Goal: Task Accomplishment & Management: Use online tool/utility

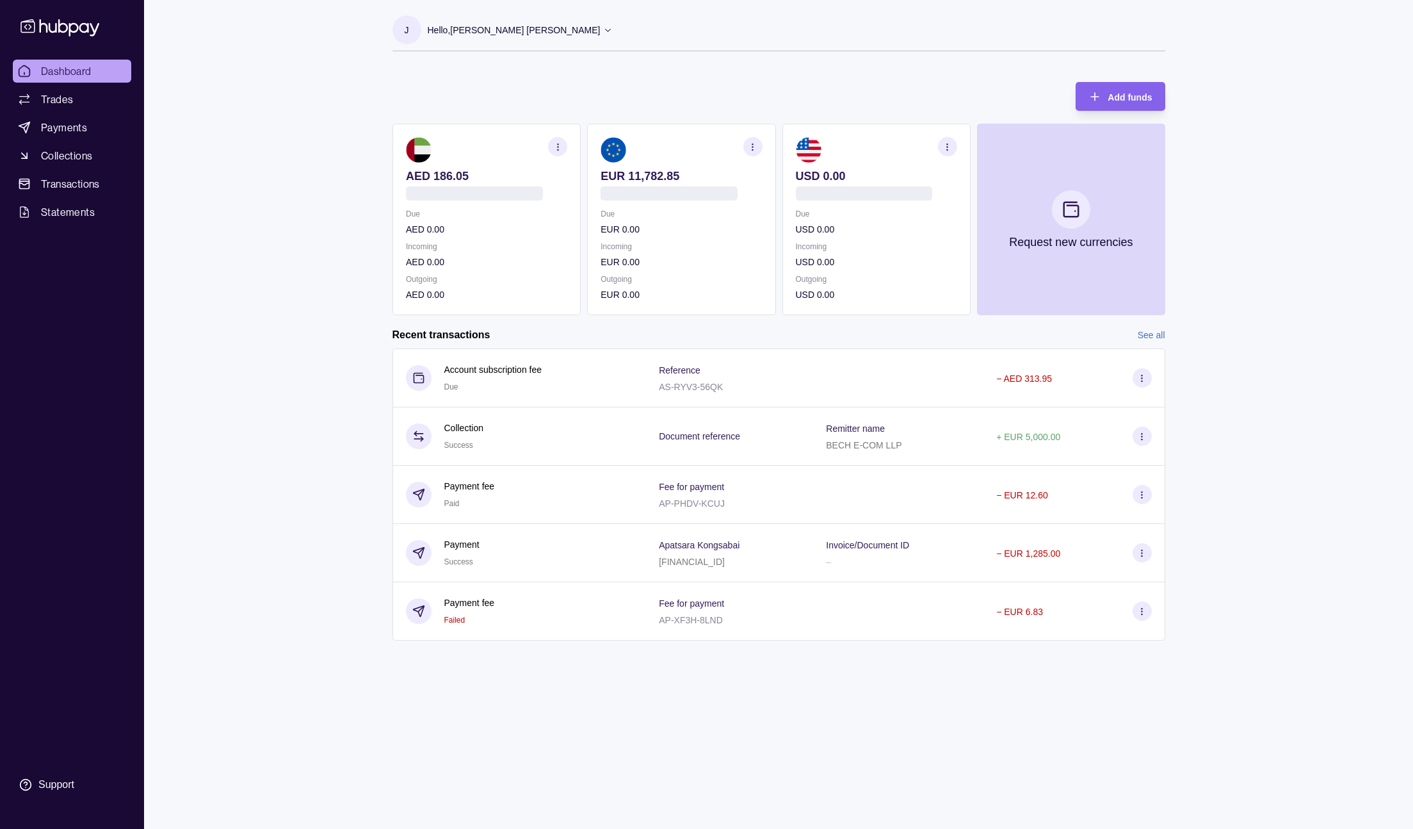
click at [768, 43] on section "J Hello, Jonathan Bech Mayer BECH E COM FZCO Account Terms and conditions Priva…" at bounding box center [779, 33] width 773 height 36
click at [655, 172] on p "EUR 11,782.85" at bounding box center [681, 176] width 161 height 14
click at [654, 174] on p "EUR 11,782.85" at bounding box center [681, 176] width 161 height 14
click at [594, 175] on section "EUR 11,782.85 GB72TCCL04140470250264 Due EUR 0.00 Incoming EUR 0.00 Outgoing EU…" at bounding box center [681, 219] width 188 height 191
click at [658, 177] on p "EUR 11,782.85" at bounding box center [681, 176] width 161 height 14
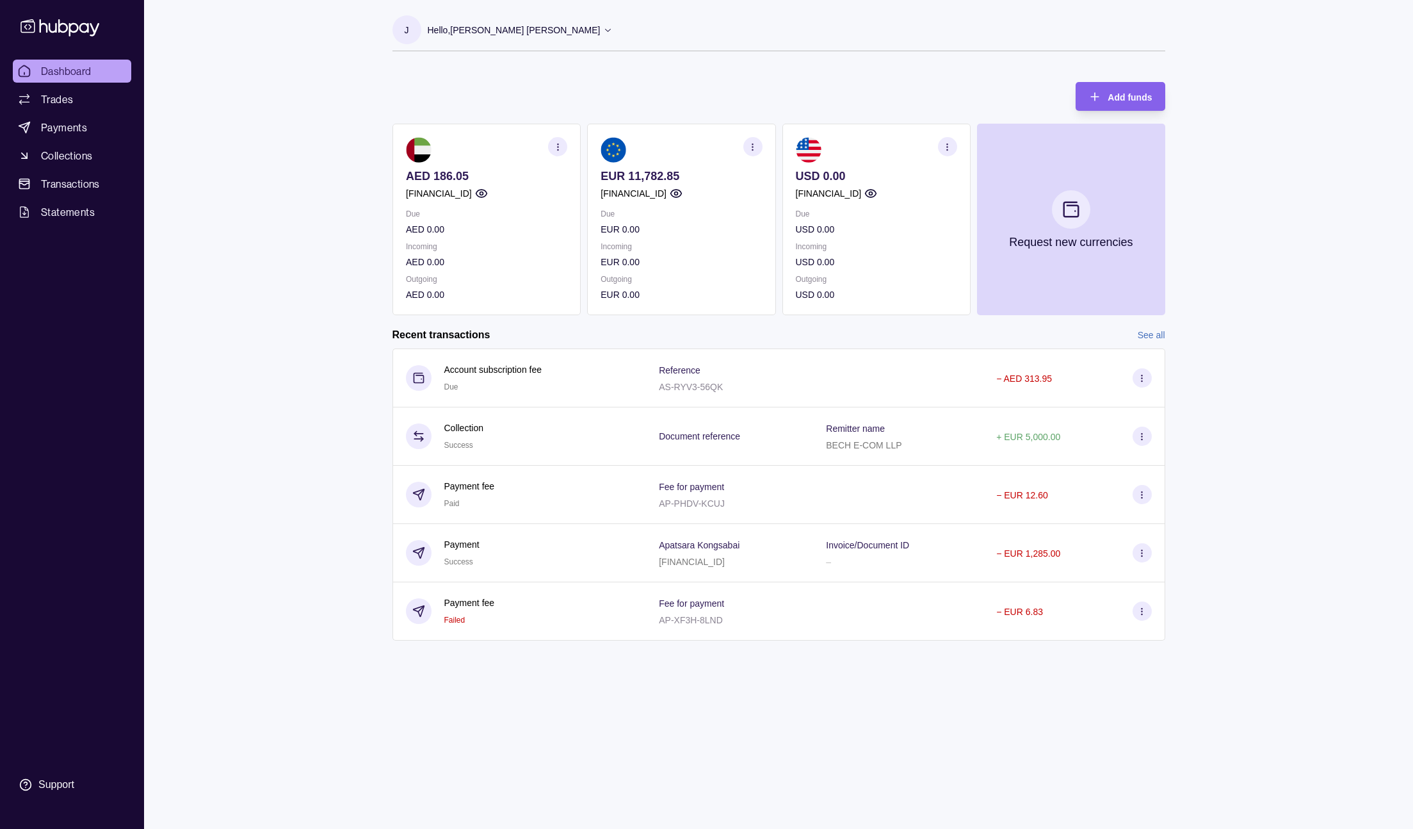
click at [1240, 43] on div "Dashboard Trades Payments Collections Transactions Statements Support J Hello, …" at bounding box center [706, 414] width 1413 height 829
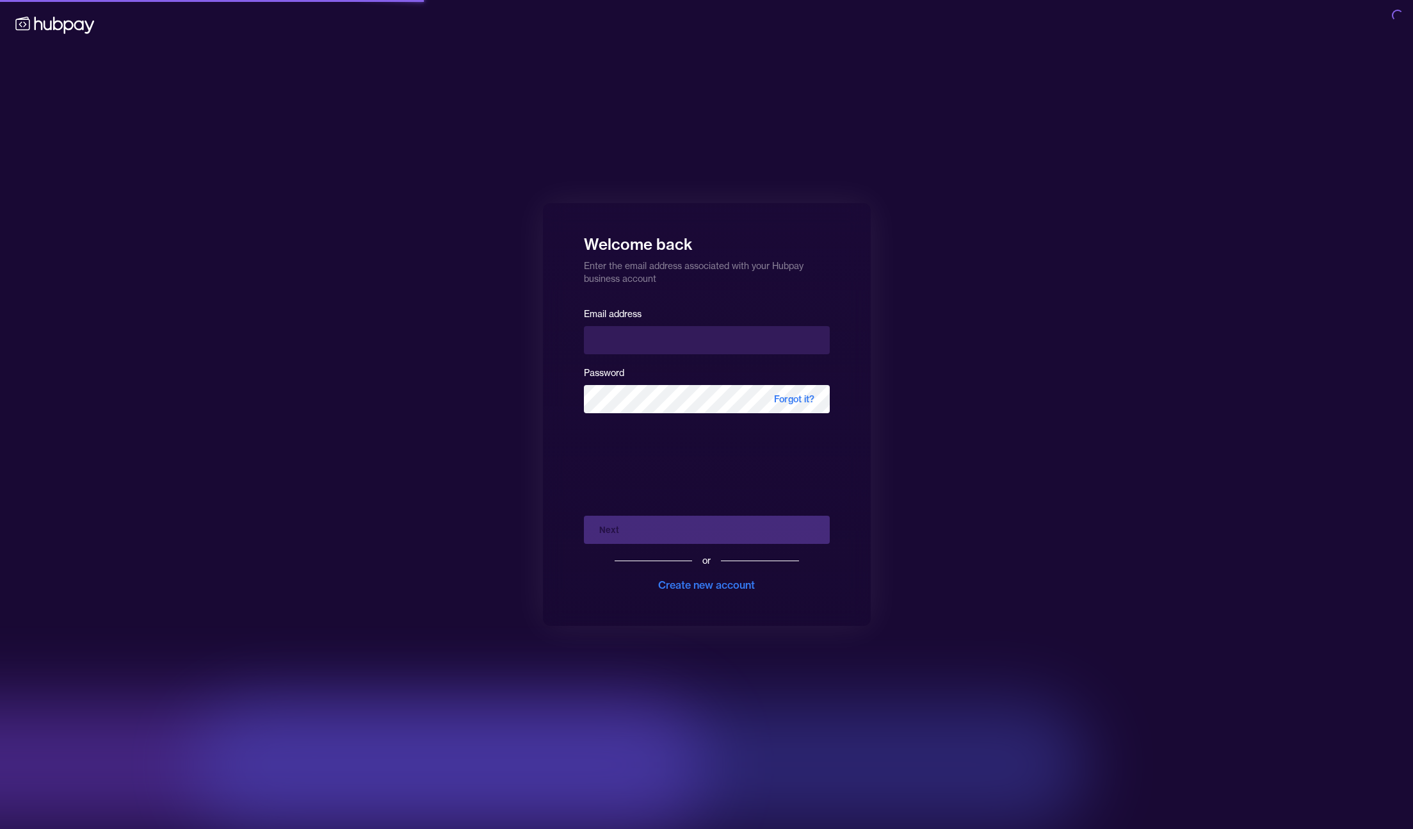
click at [706, 378] on div "Password Forgot it?" at bounding box center [707, 388] width 246 height 49
click at [724, 334] on input "email" at bounding box center [707, 340] width 246 height 28
type input "**********"
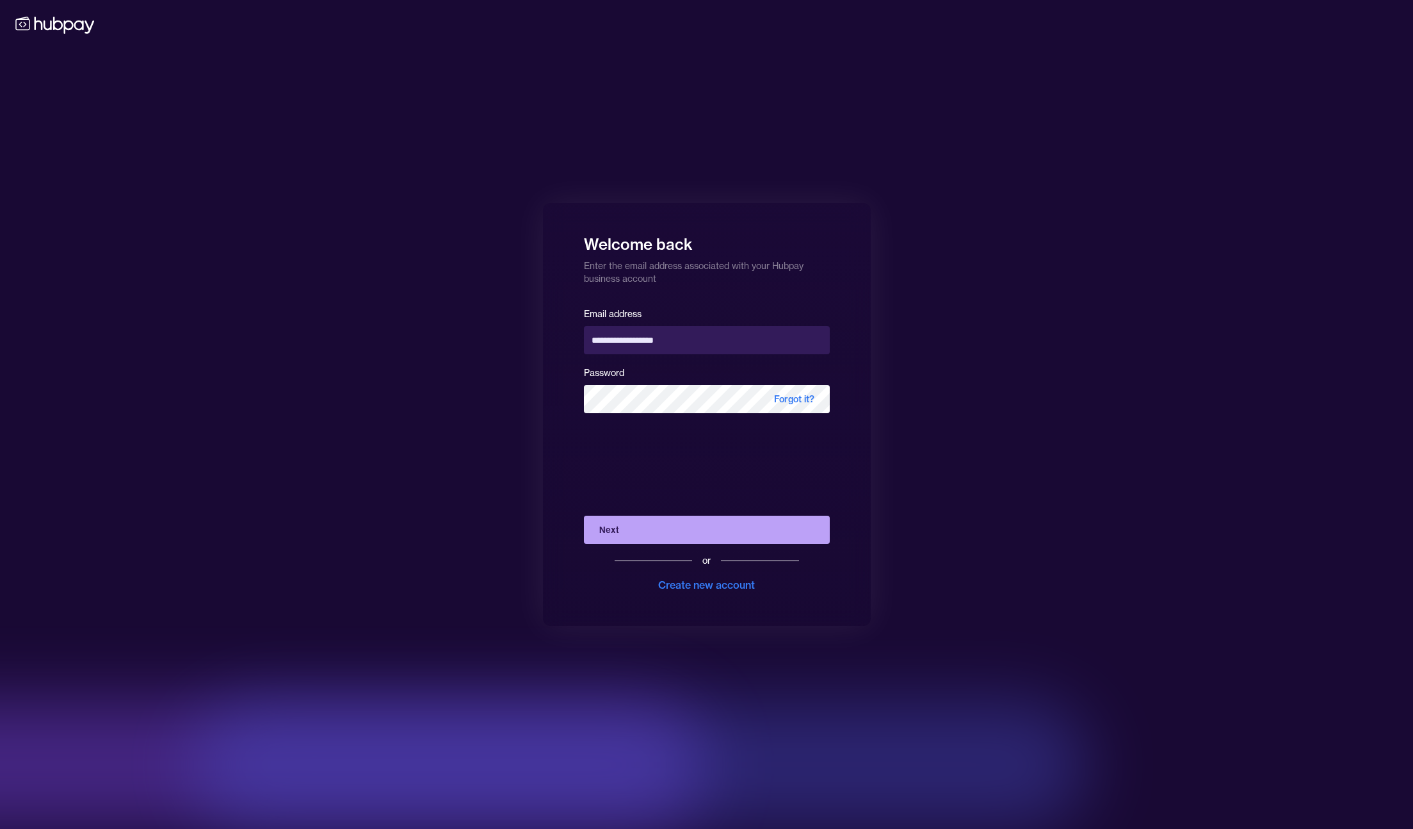
click at [704, 531] on button "Next" at bounding box center [707, 529] width 246 height 28
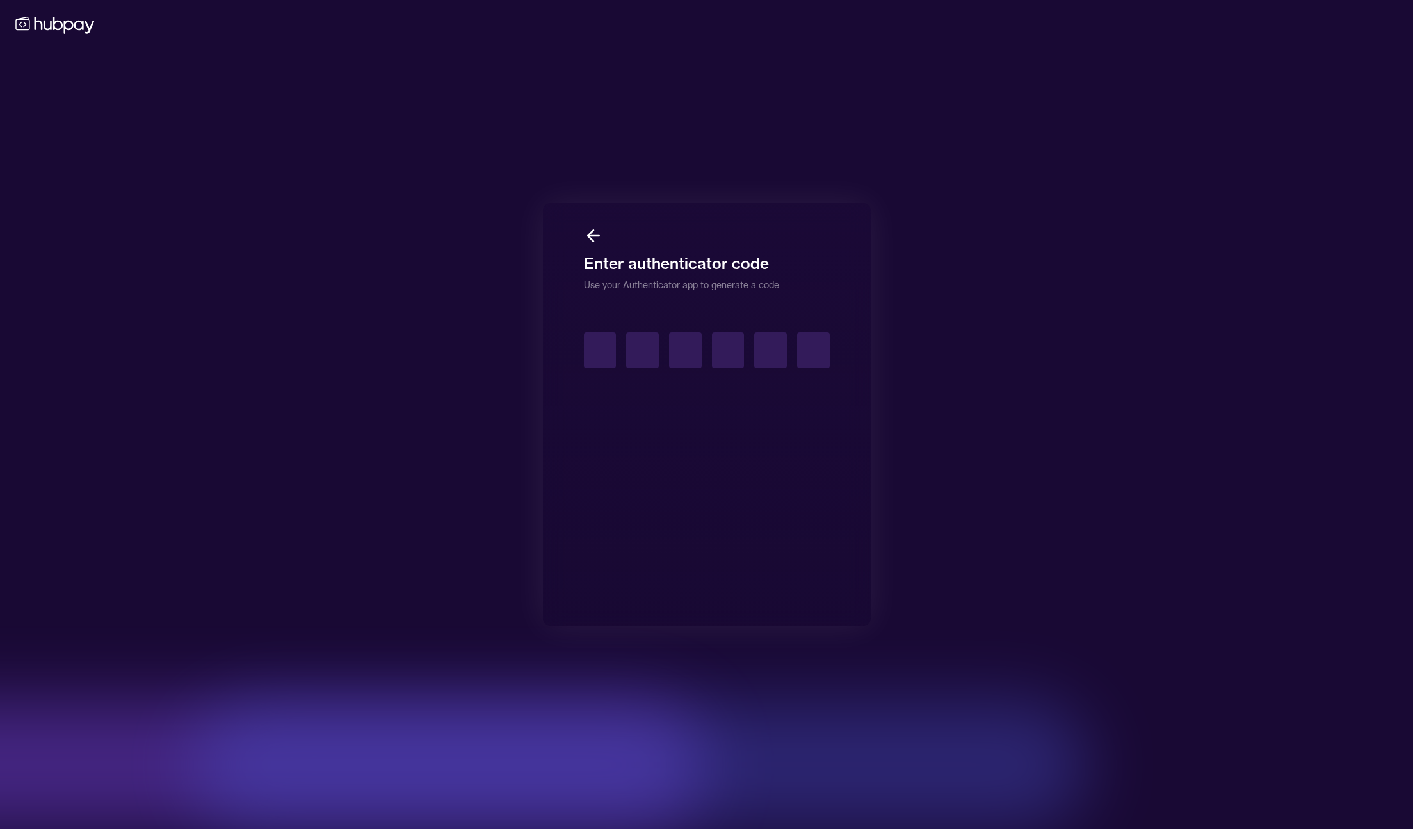
type input "*"
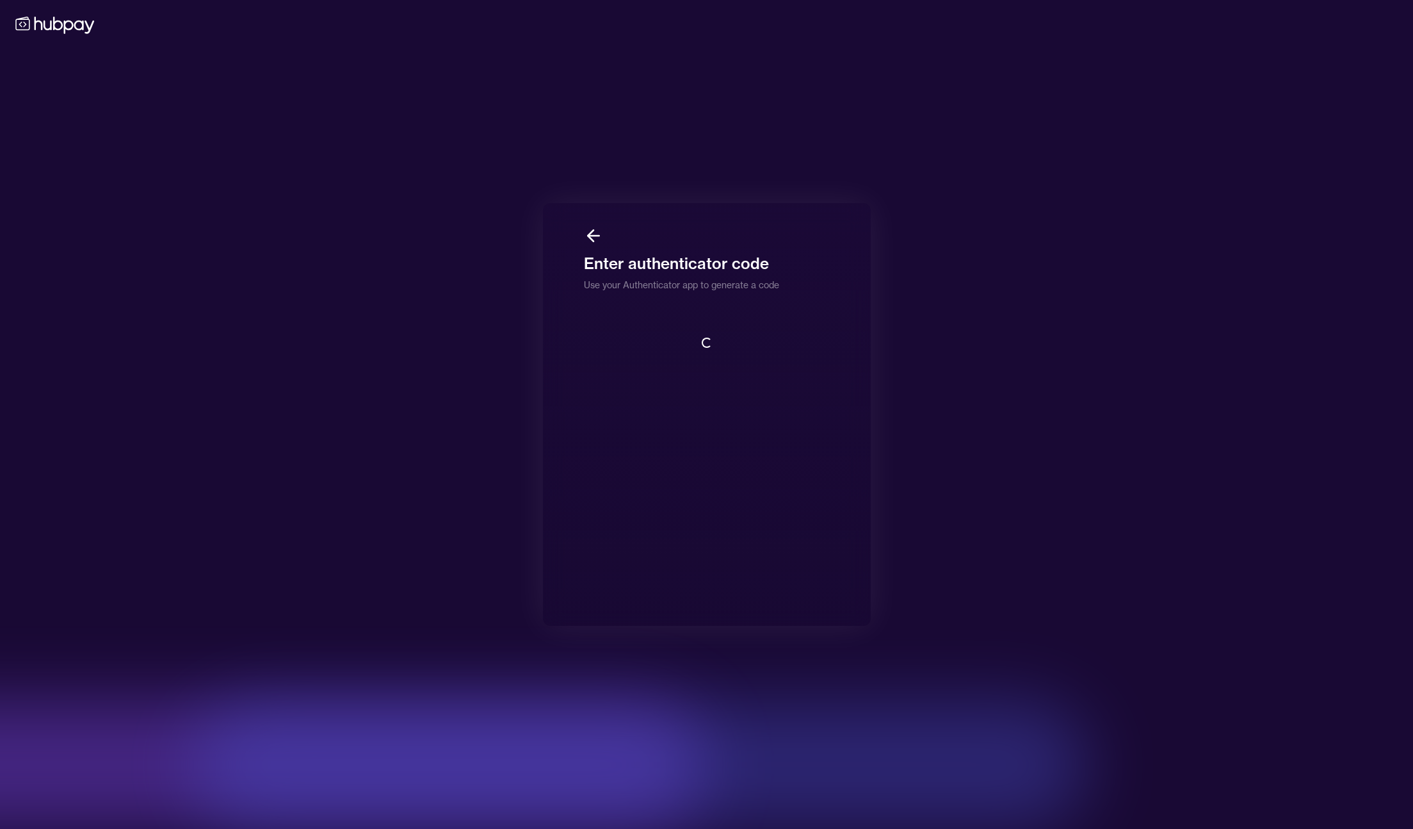
scroll to position [1, 0]
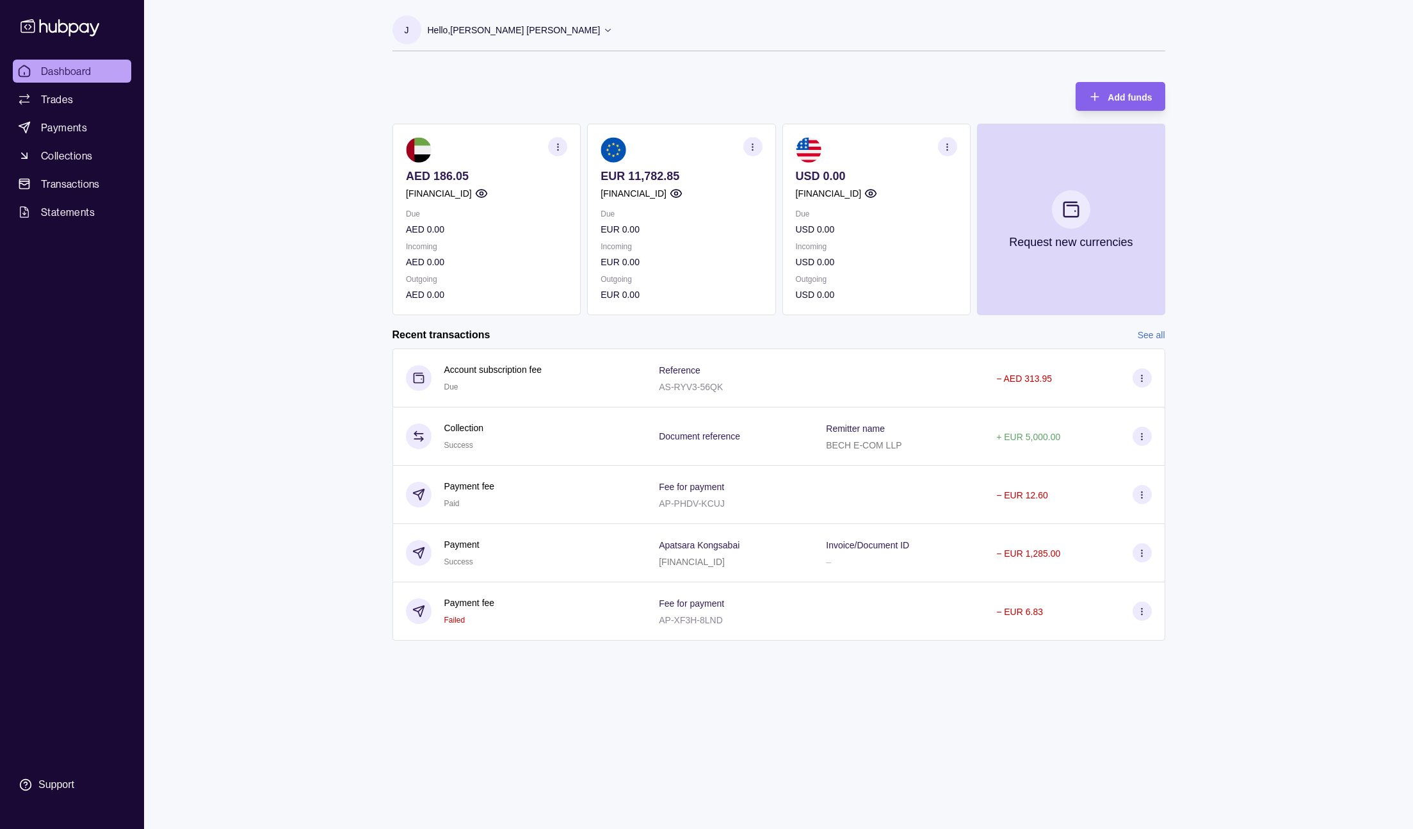
click at [251, 264] on div "Dashboard Trades Payments Collections Transactions Statements Support J Hello, …" at bounding box center [706, 414] width 1413 height 829
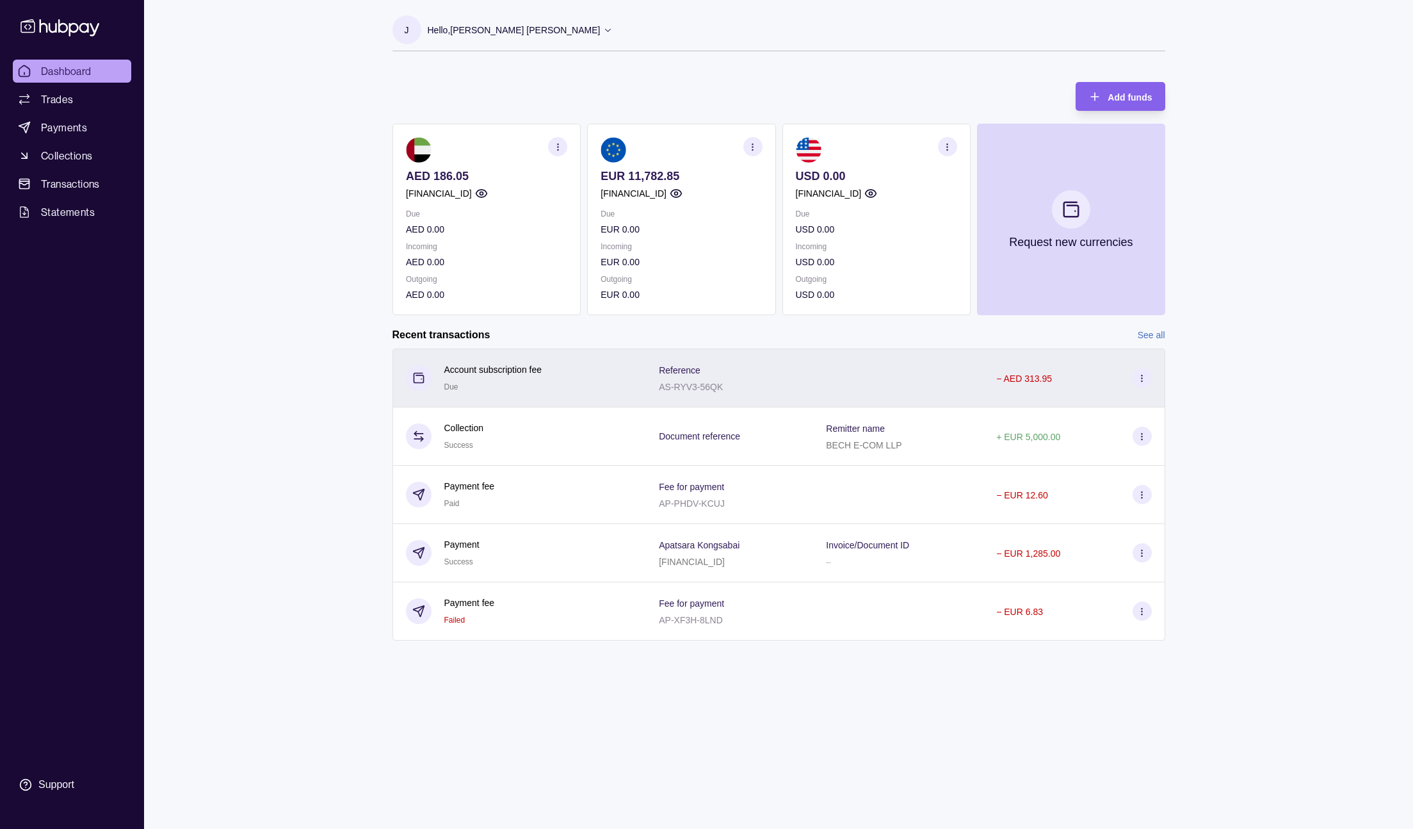
click at [863, 382] on div at bounding box center [898, 377] width 170 height 59
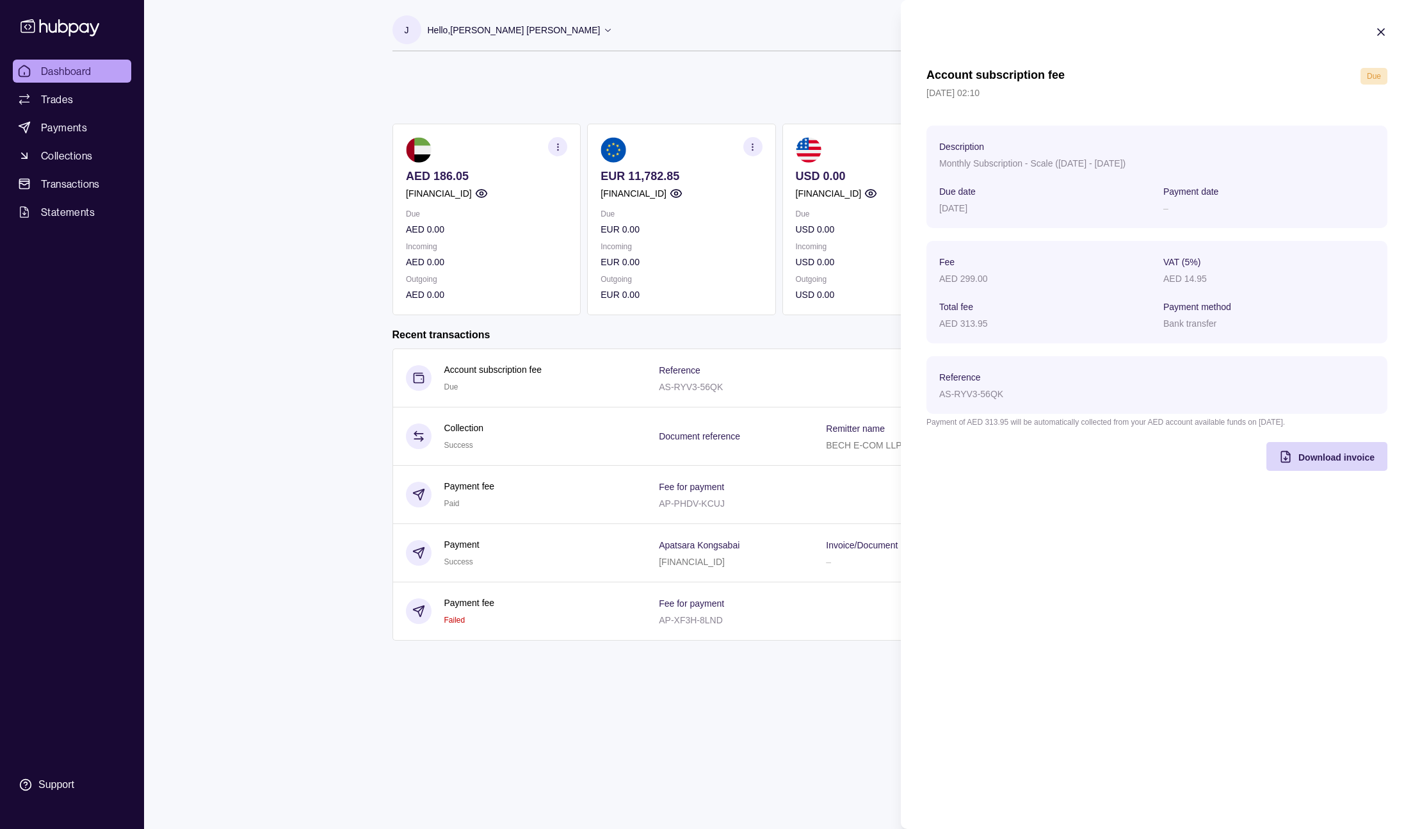
click at [1384, 30] on icon "button" at bounding box center [1381, 32] width 13 height 13
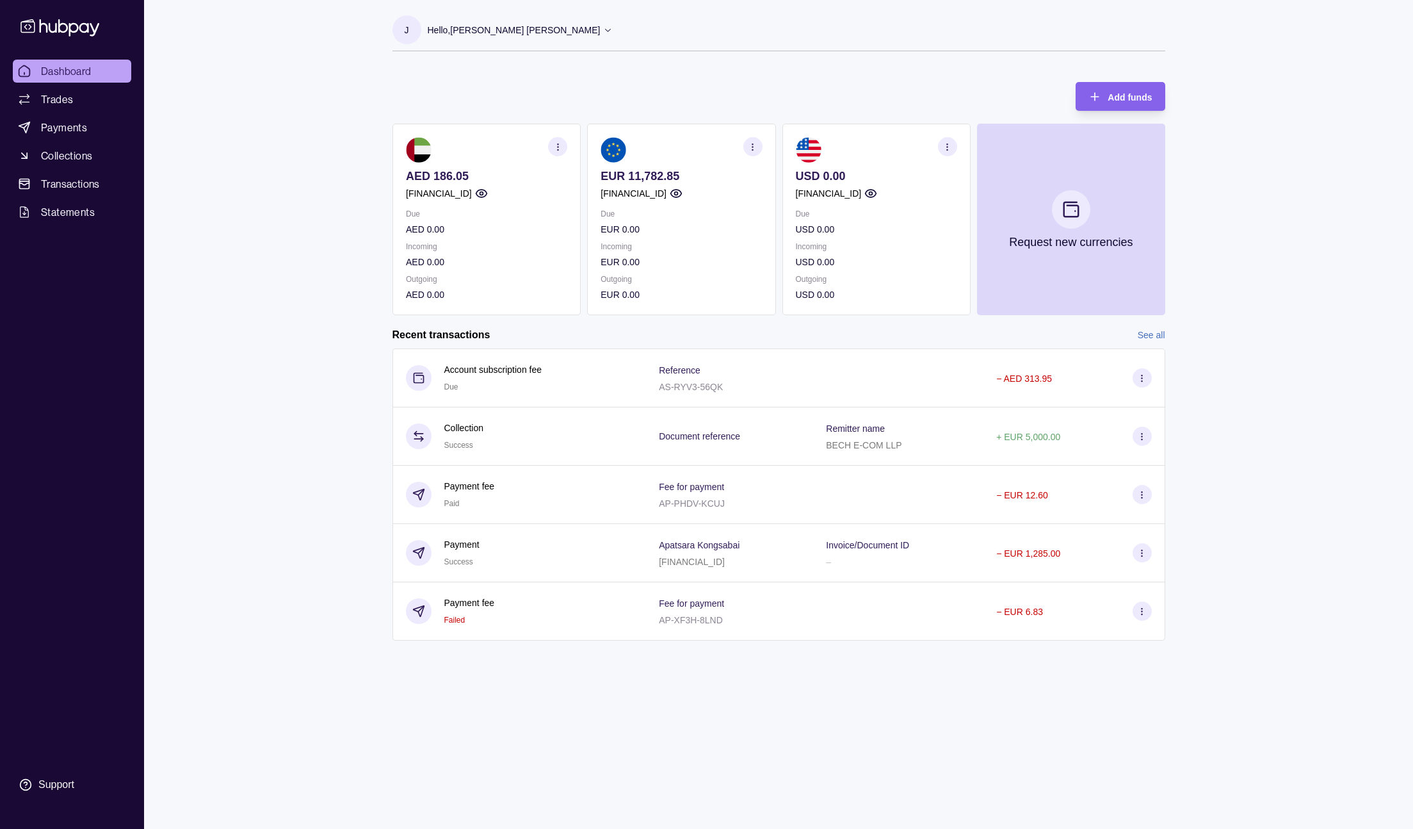
click at [492, 165] on section "AED 186.05 AE130960000536060000906 Due AED 0.00 Incoming AED 0.00 Outgoing AED …" at bounding box center [487, 219] width 188 height 191
click at [93, 102] on link "Trades" at bounding box center [72, 99] width 118 height 23
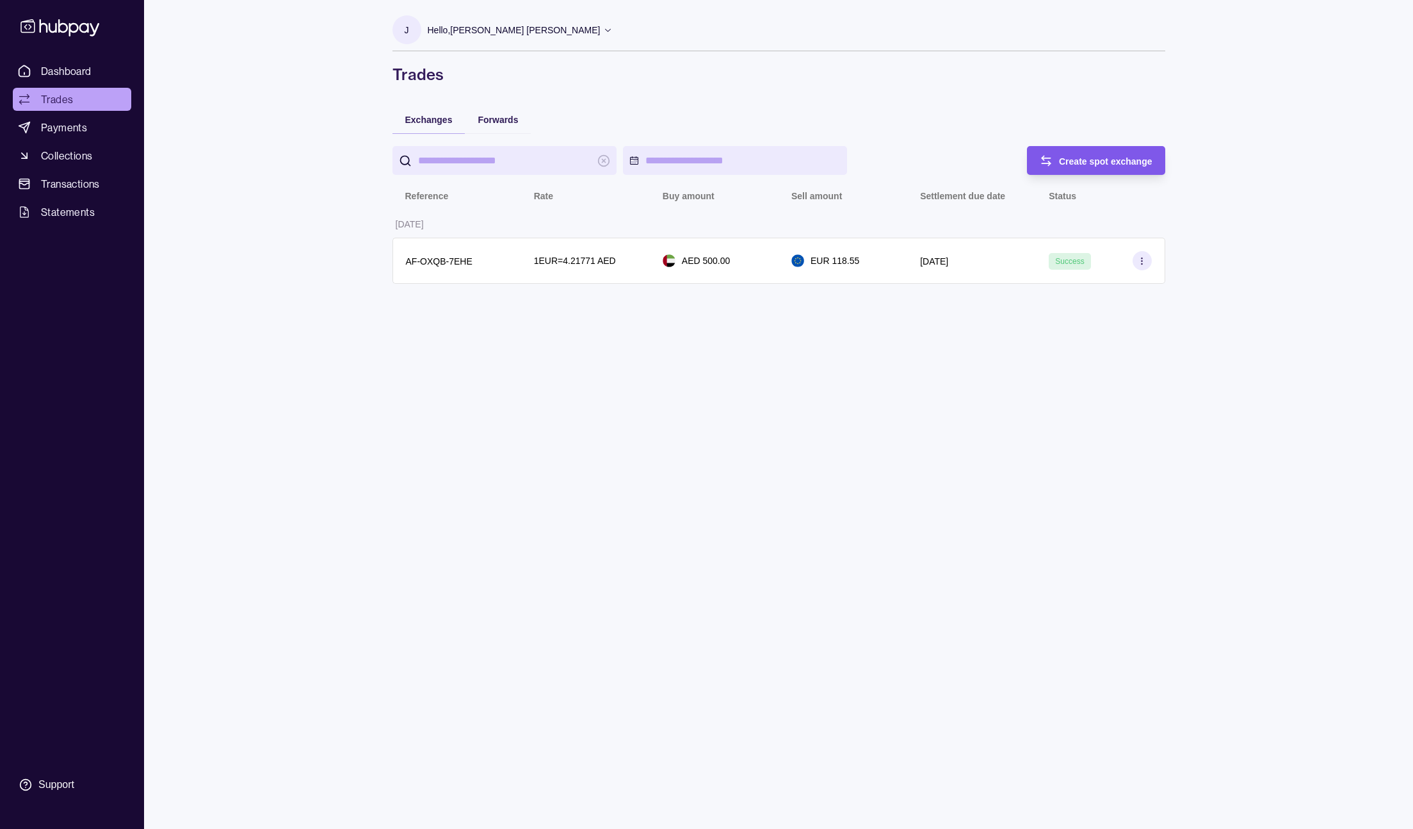
click at [1098, 158] on span "Create spot exchange" at bounding box center [1105, 161] width 93 height 10
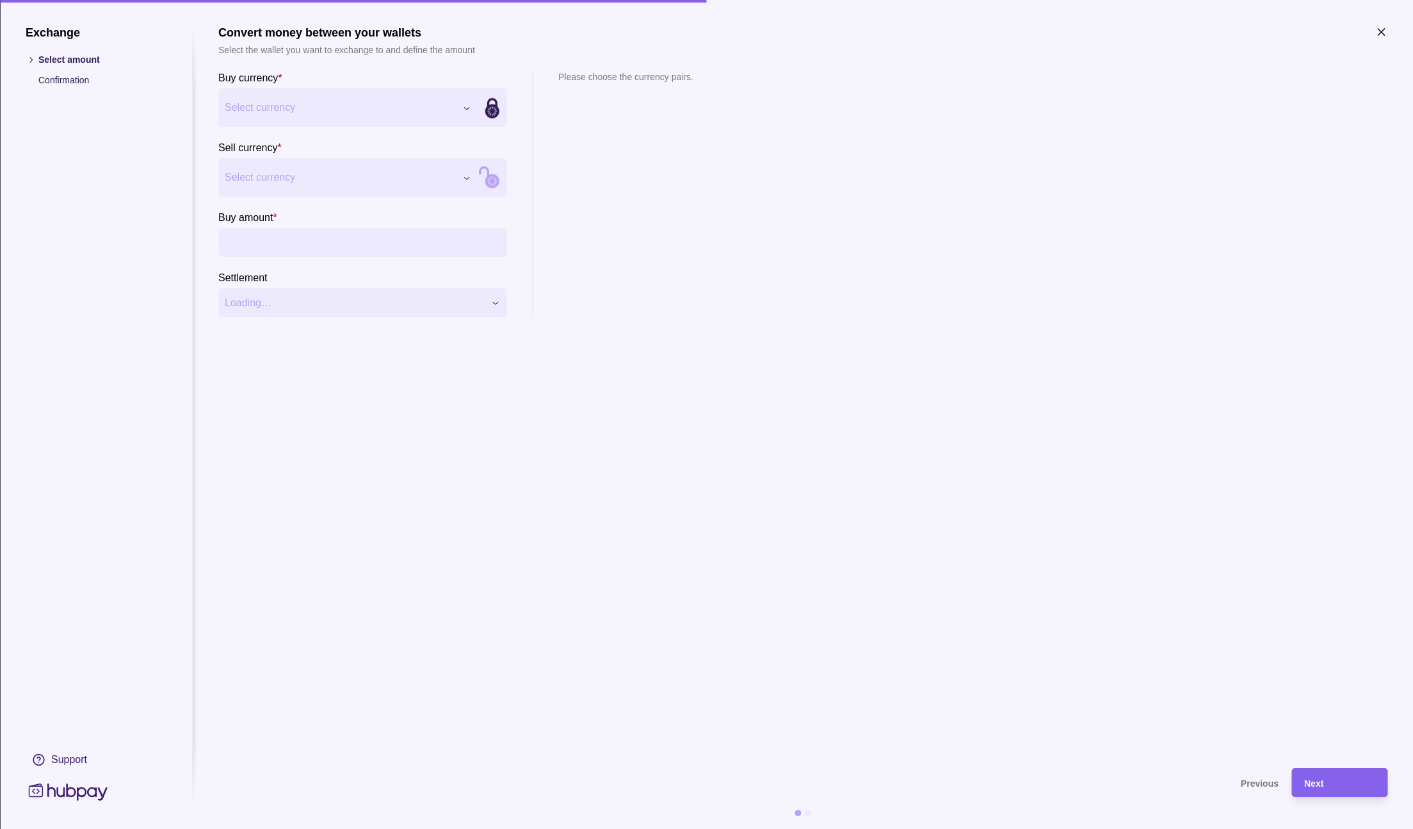
click at [359, 828] on div "Exchange Select amount Confirmation Support Convert money between your wallets …" at bounding box center [706, 829] width 1413 height 0
click at [398, 828] on div "Exchange Select amount Confirmation Support Convert money between your wallets …" at bounding box center [706, 829] width 1413 height 0
click at [313, 239] on input "Buy amount *" at bounding box center [375, 242] width 250 height 29
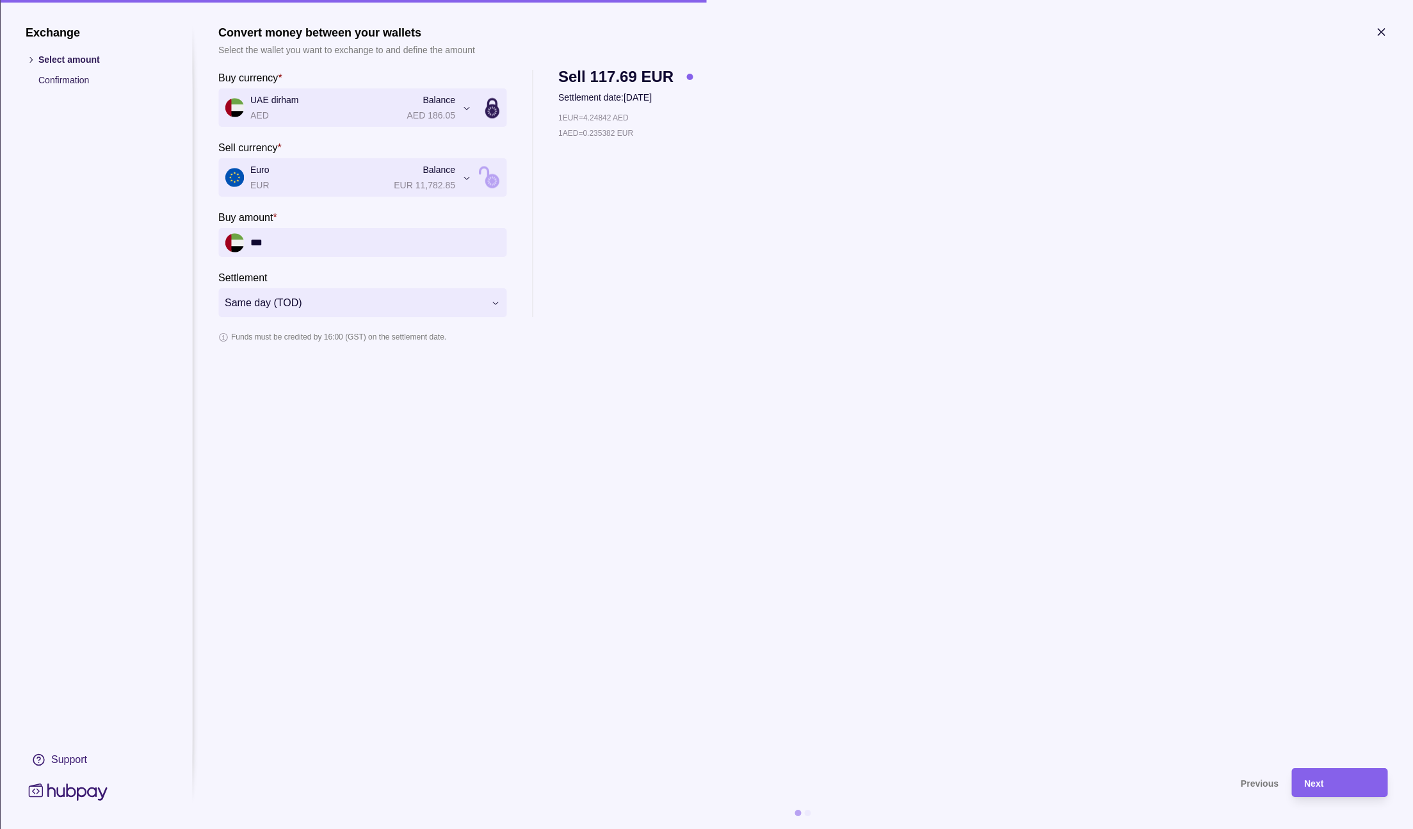
type input "***"
click at [387, 442] on section "**********" at bounding box center [802, 390] width 1169 height 729
click at [1336, 787] on div "Next" at bounding box center [1339, 782] width 70 height 15
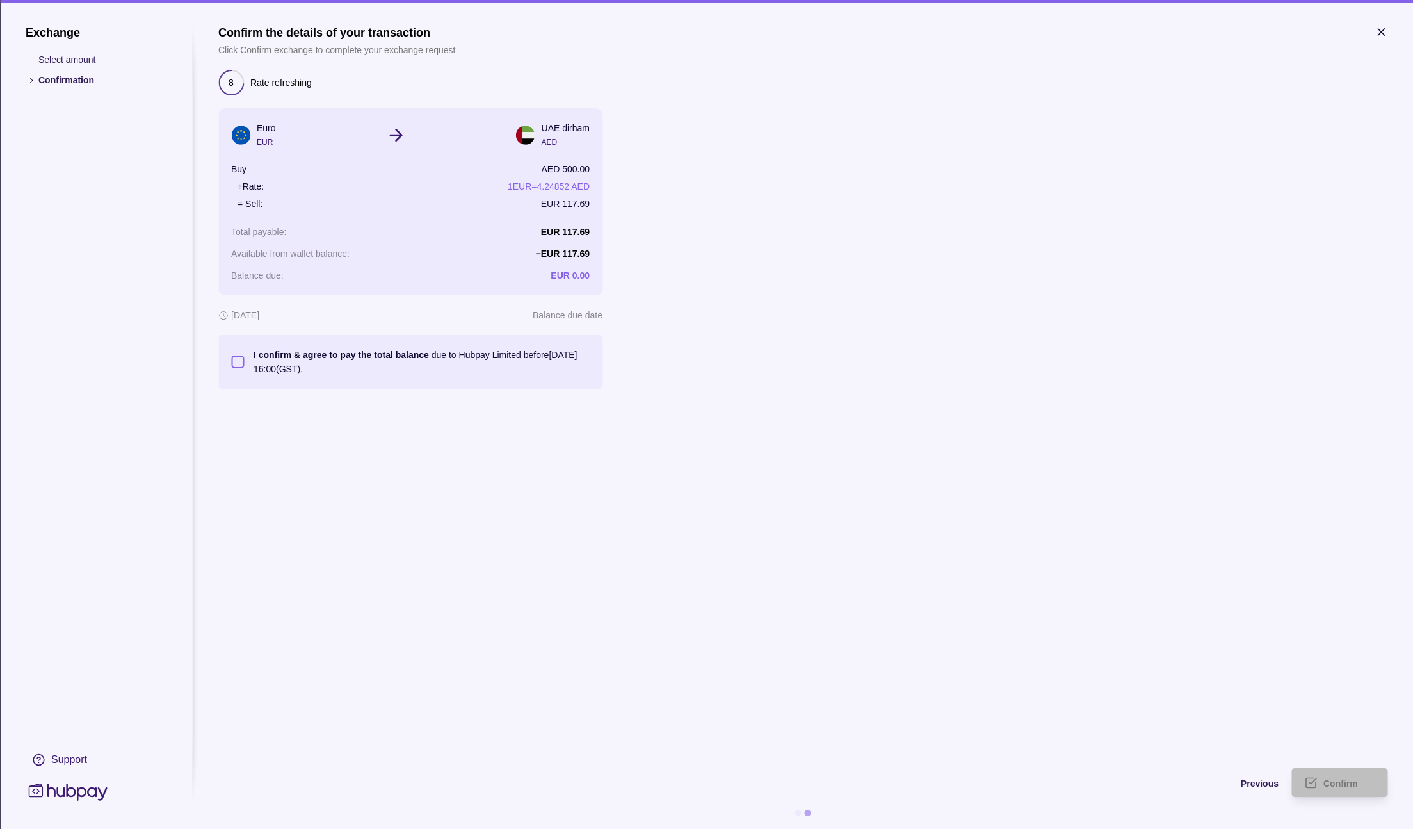
click at [234, 361] on button "I confirm & agree to pay the total balance due to Hubpay Limited before 29 Sep …" at bounding box center [237, 361] width 13 height 13
click at [1359, 784] on div "Confirm" at bounding box center [1349, 782] width 51 height 15
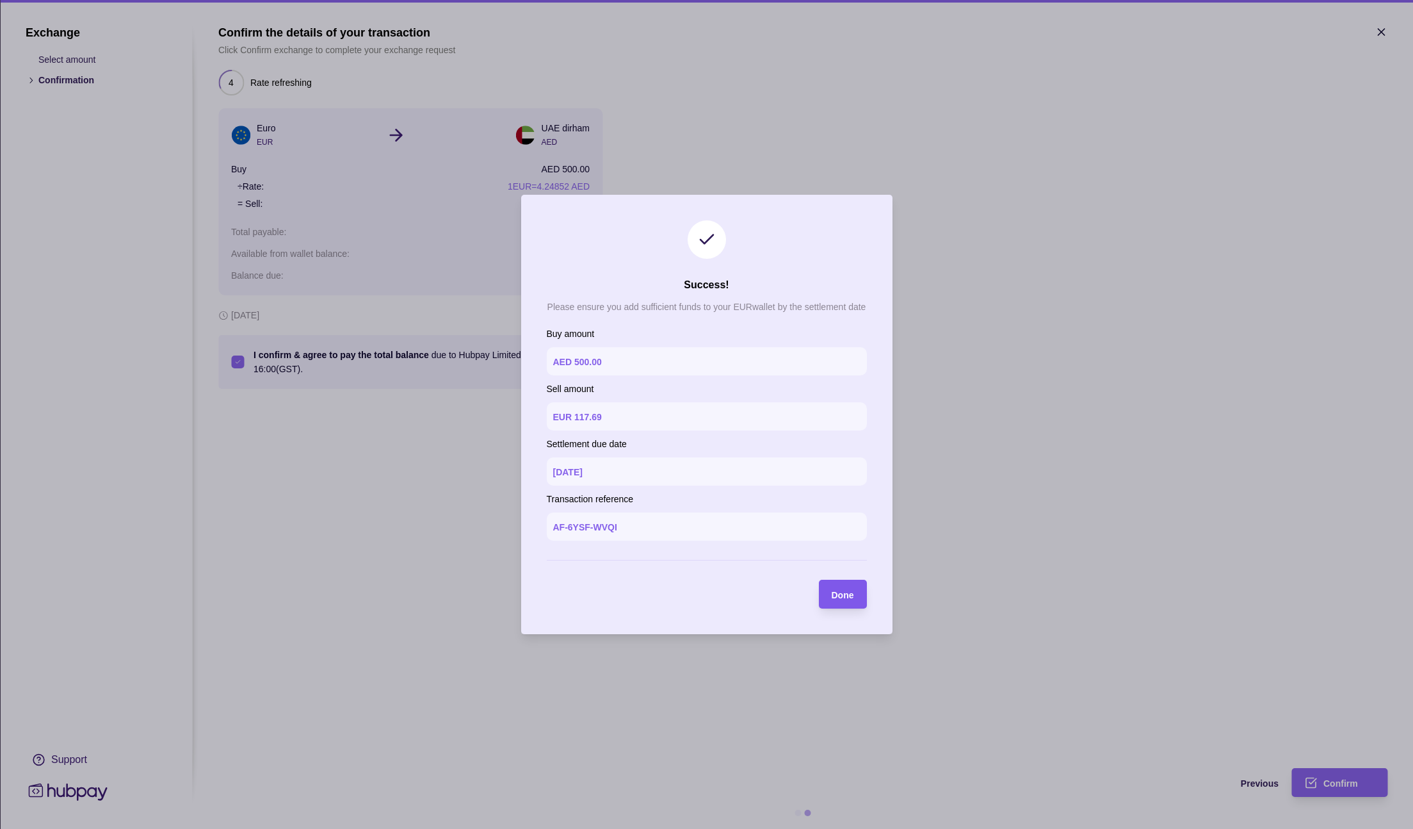
click at [856, 603] on section "Done" at bounding box center [843, 594] width 48 height 29
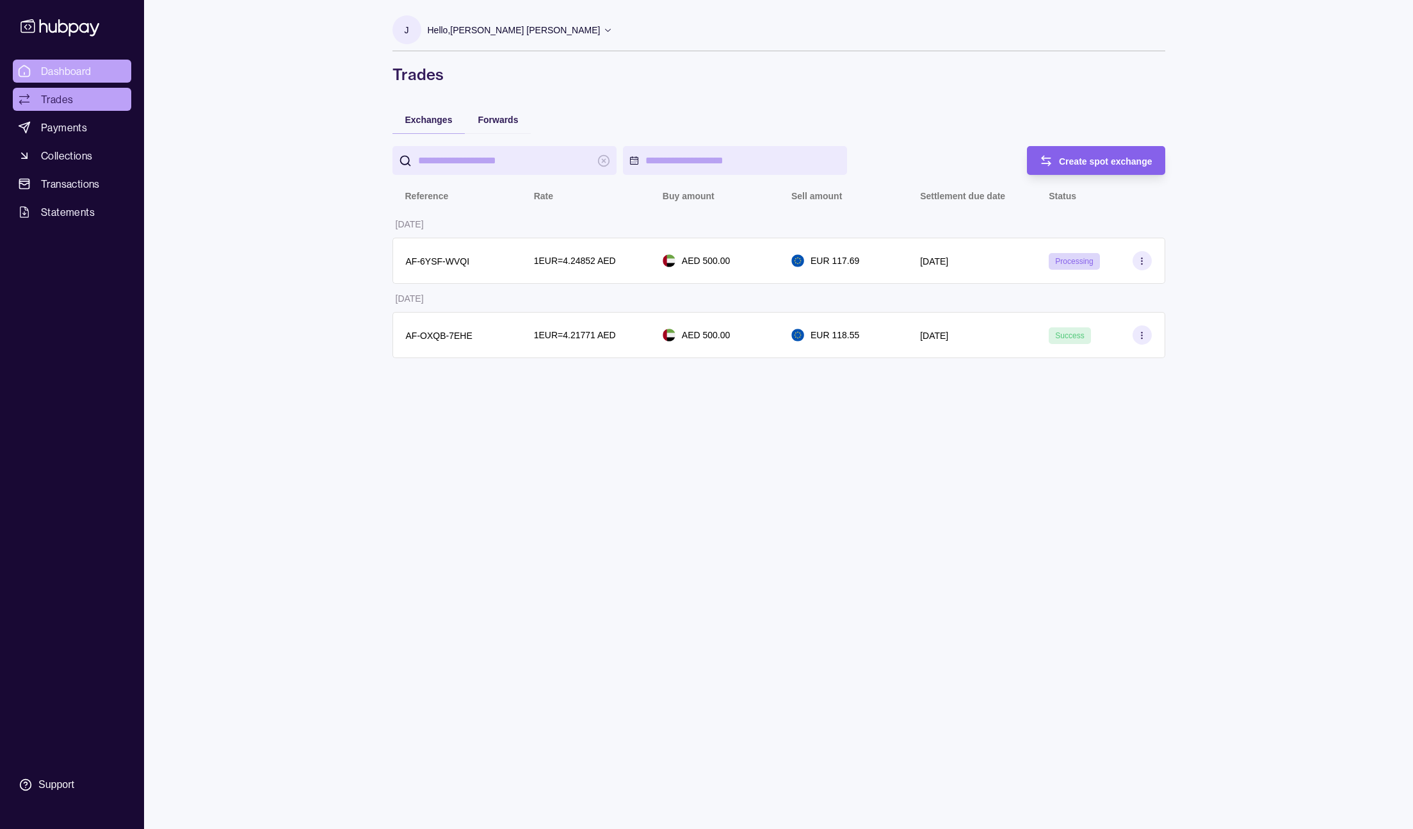
click at [70, 65] on span "Dashboard" at bounding box center [66, 70] width 51 height 15
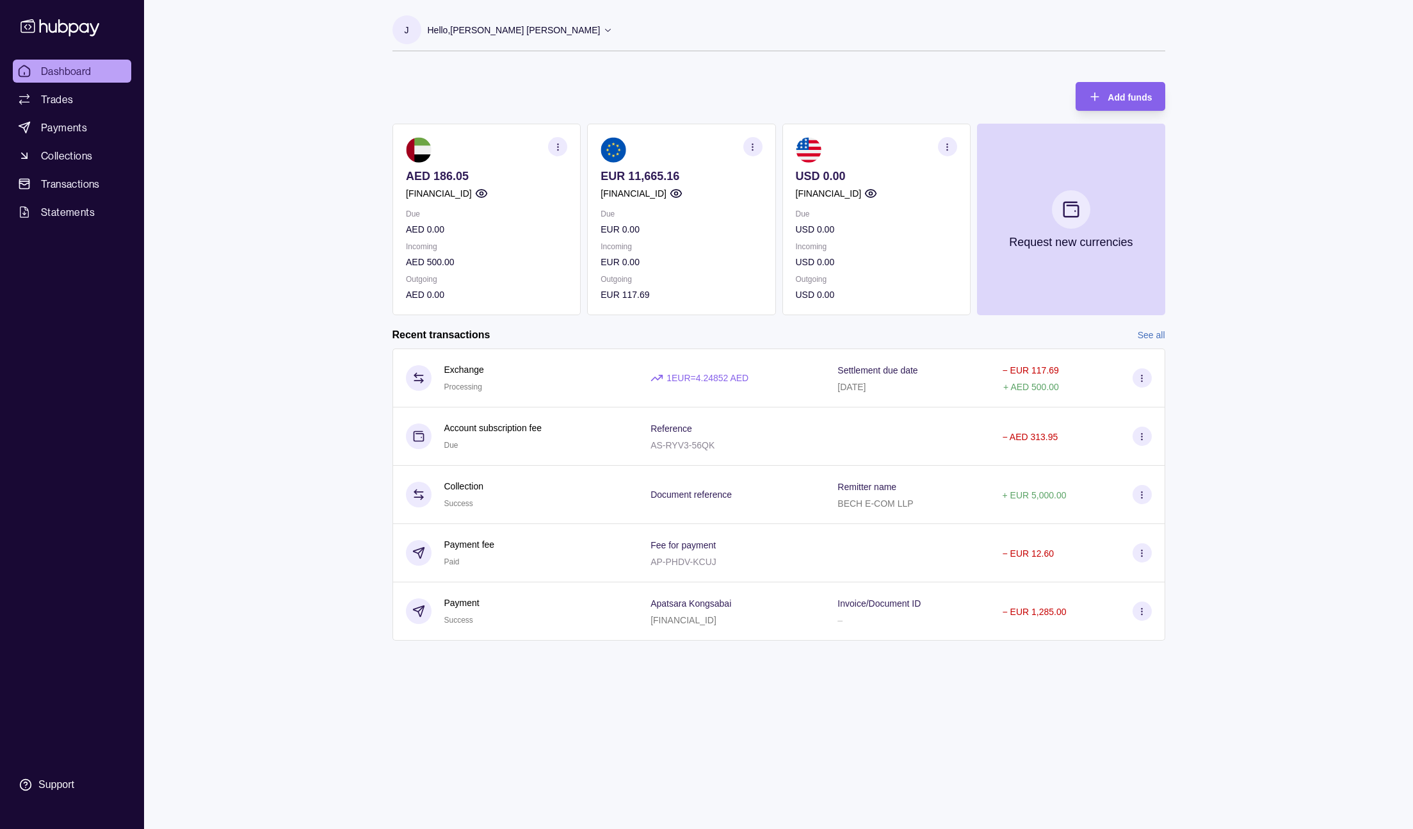
click at [248, 198] on div "Dashboard Trades Payments Collections Transactions Statements Support J Hello, …" at bounding box center [706, 414] width 1413 height 829
